Goal: Find specific page/section: Find specific page/section

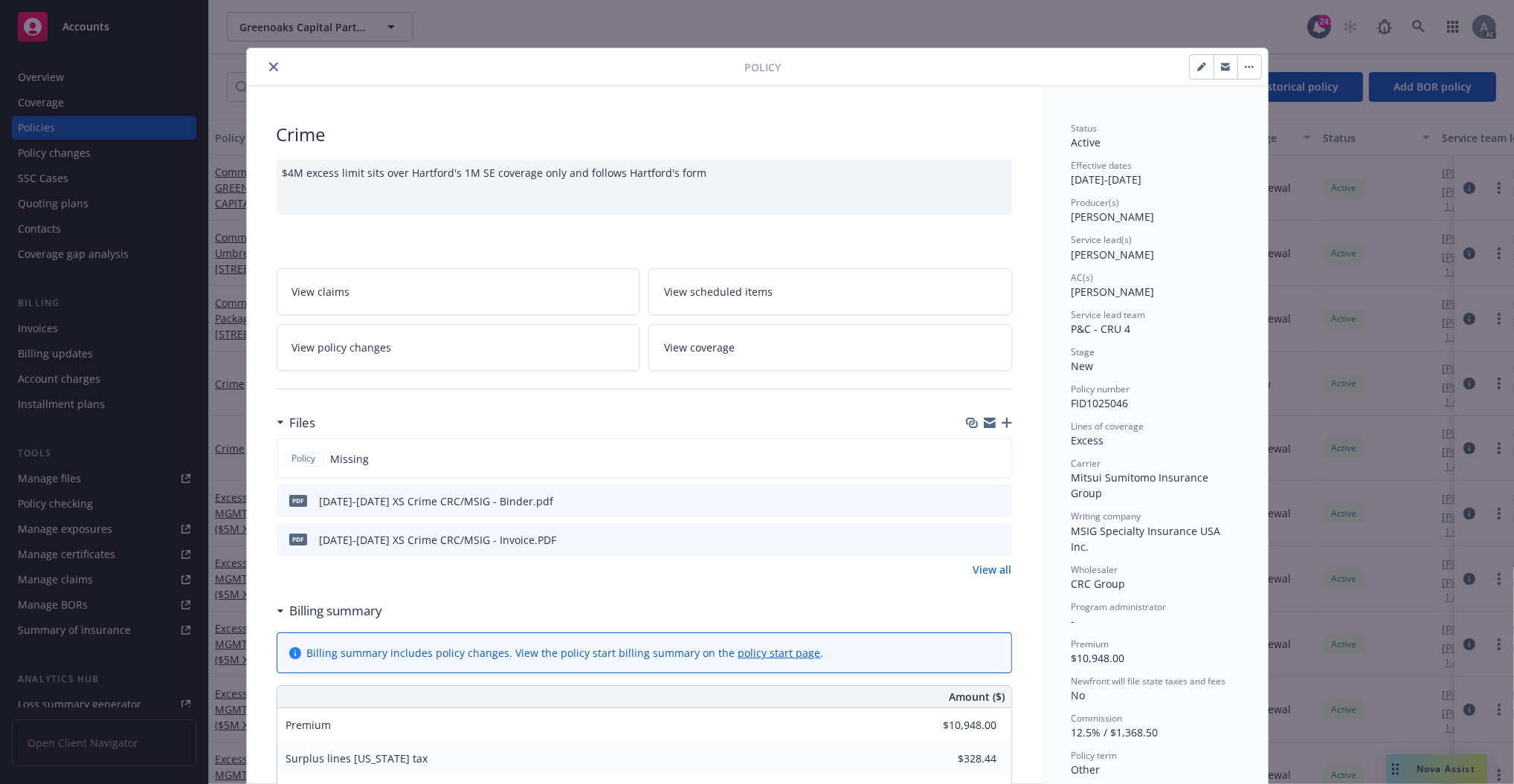
click at [269, 64] on icon "close" at bounding box center [273, 66] width 9 height 9
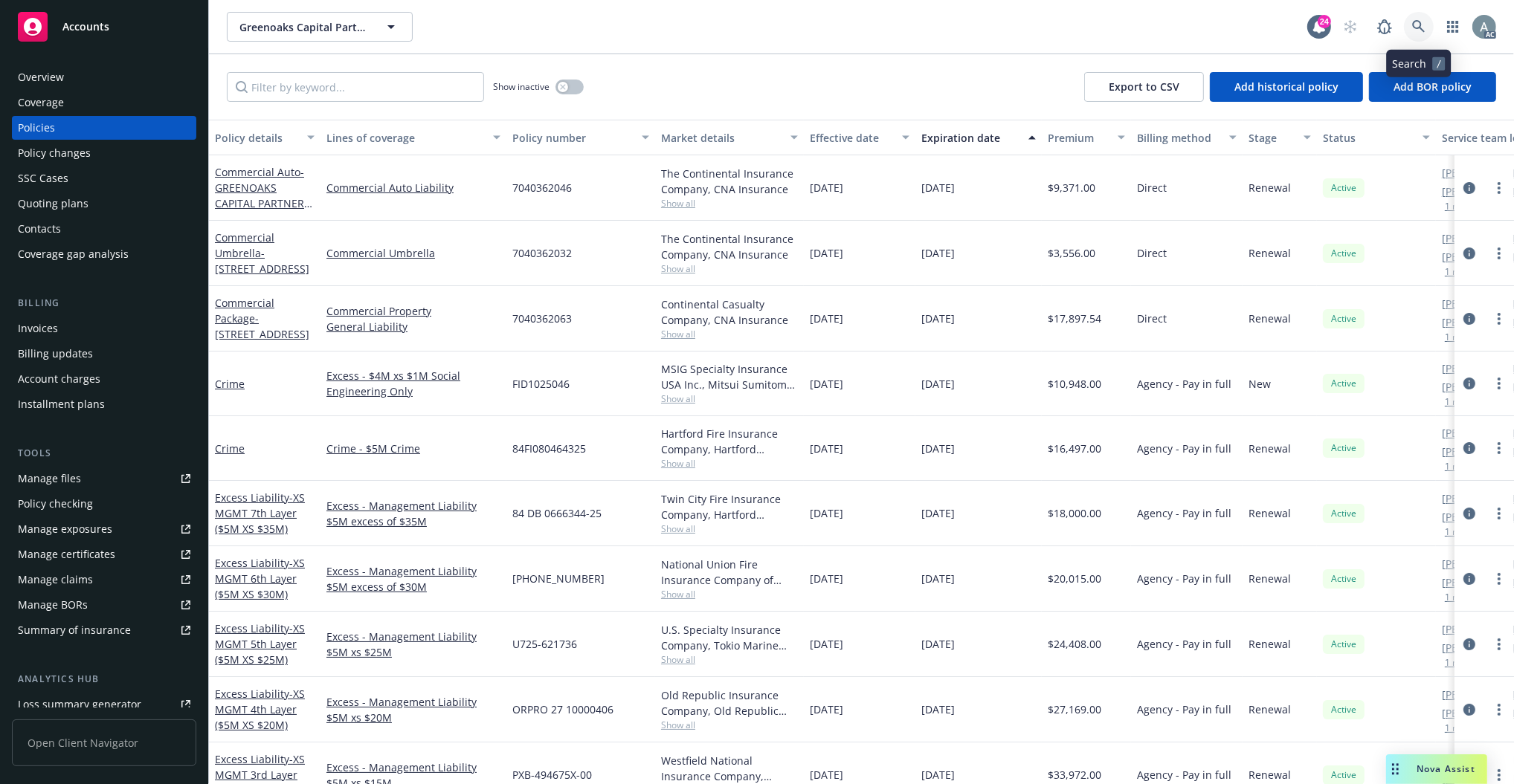
click at [1423, 20] on link at bounding box center [1418, 27] width 30 height 30
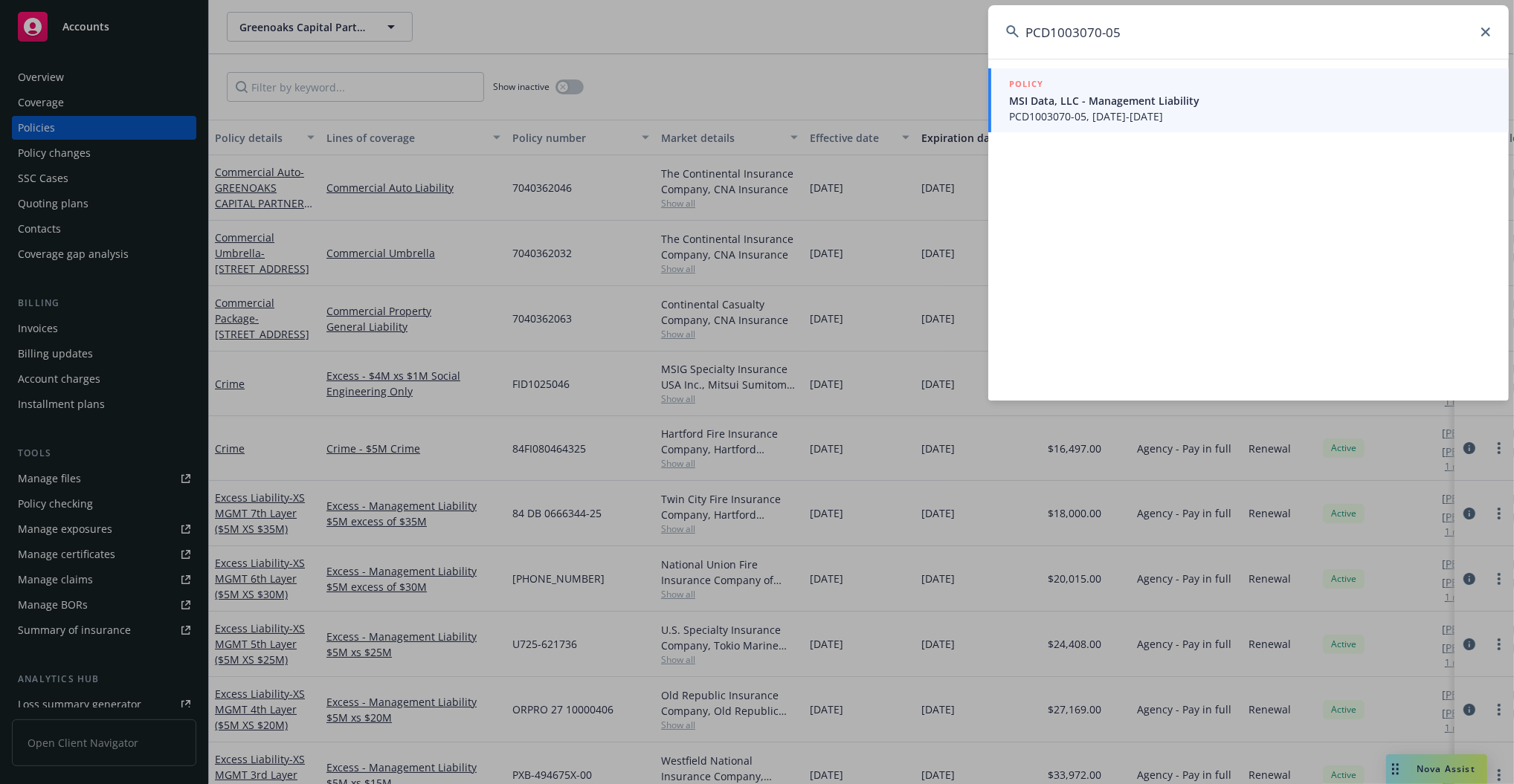
type input "PCD1003070-05"
click at [1211, 110] on span "PCD1003070-05, [DATE]-[DATE]" at bounding box center [1249, 116] width 482 height 16
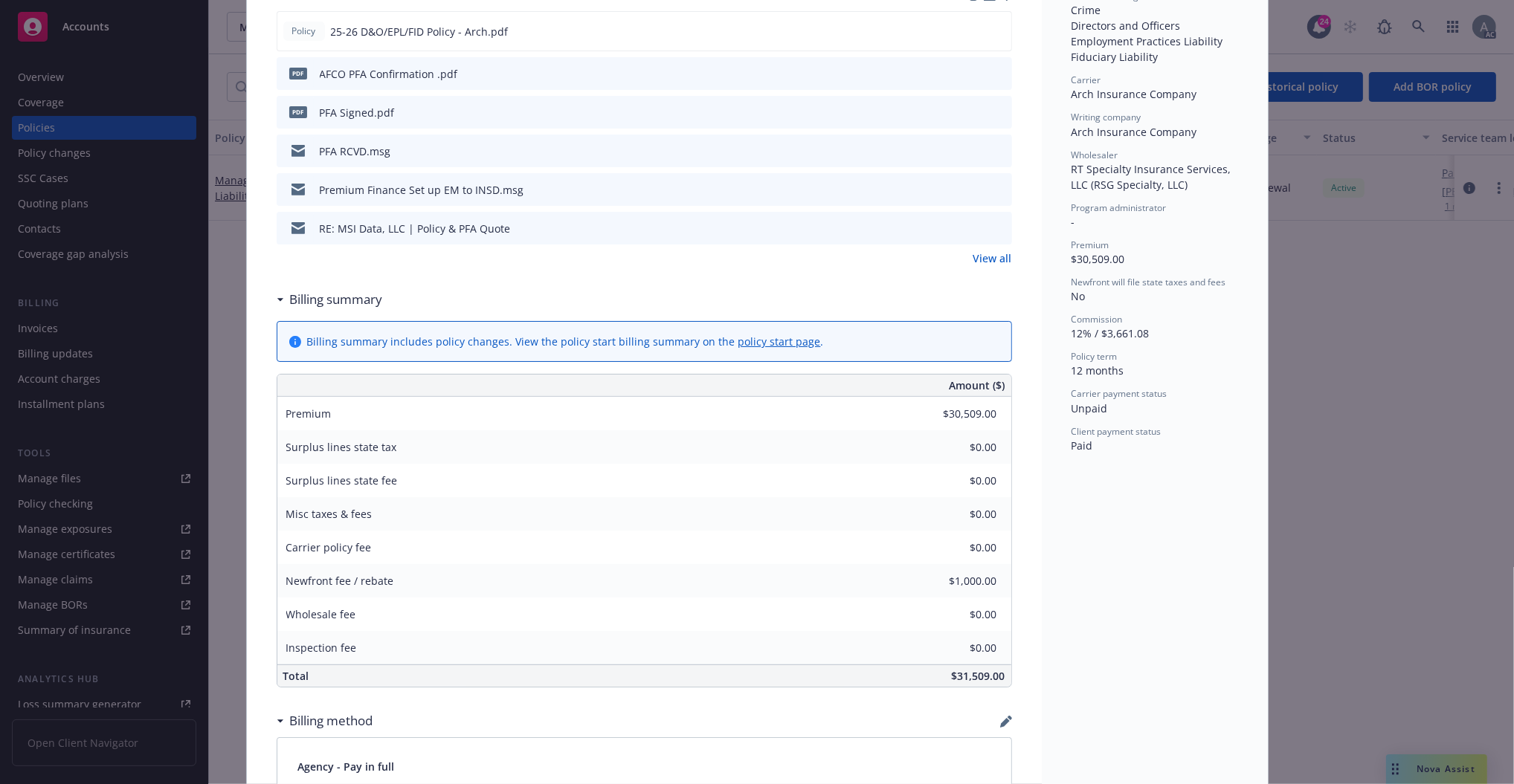
scroll to position [44, 0]
